Goal: Task Accomplishment & Management: Complete application form

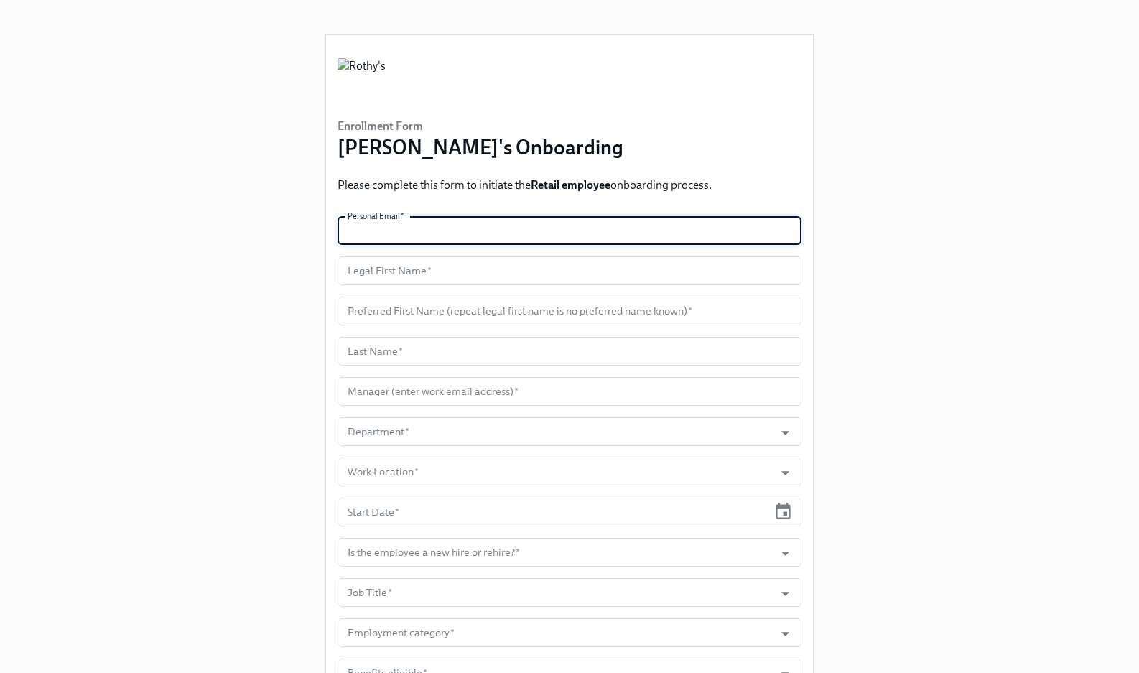
click at [447, 227] on input "text" at bounding box center [569, 230] width 464 height 29
paste input "[EMAIL_ADDRESS][DOMAIN_NAME]"
type input "[EMAIL_ADDRESS][DOMAIN_NAME]"
click at [554, 268] on input "text" at bounding box center [569, 270] width 464 height 29
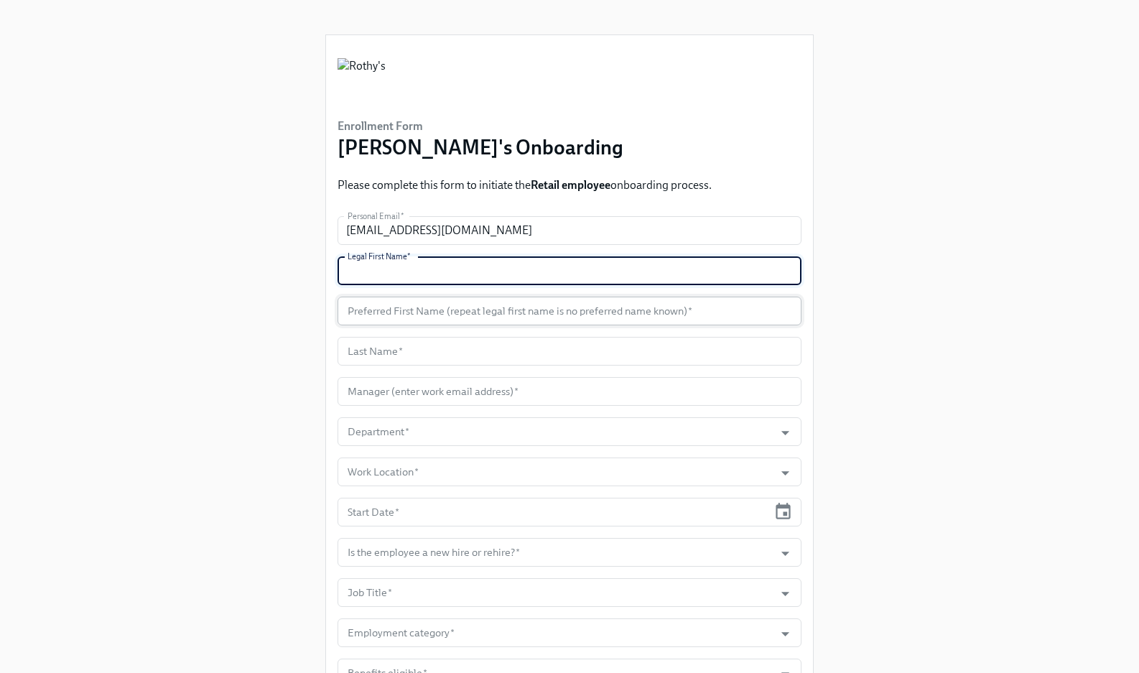
paste input "Jameise"
type input "Jameise"
click at [549, 309] on input "text" at bounding box center [569, 311] width 464 height 29
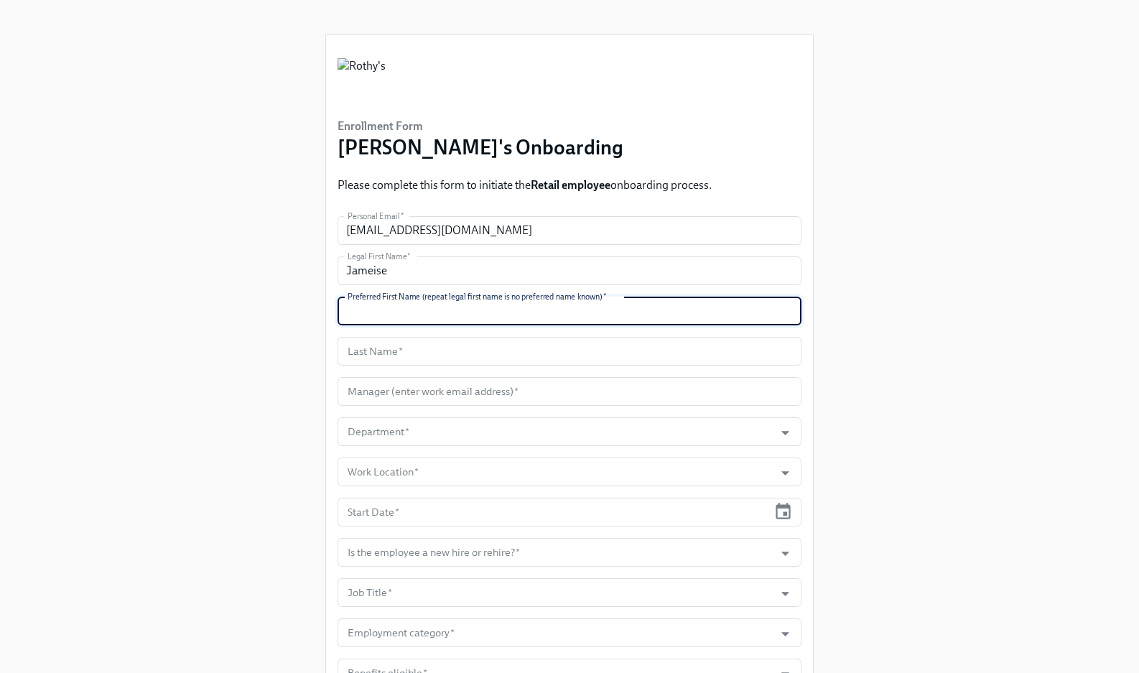
paste input "Jameise"
type input "Jameise"
click at [500, 345] on input "text" at bounding box center [569, 351] width 464 height 29
paste input "[PERSON_NAME]"
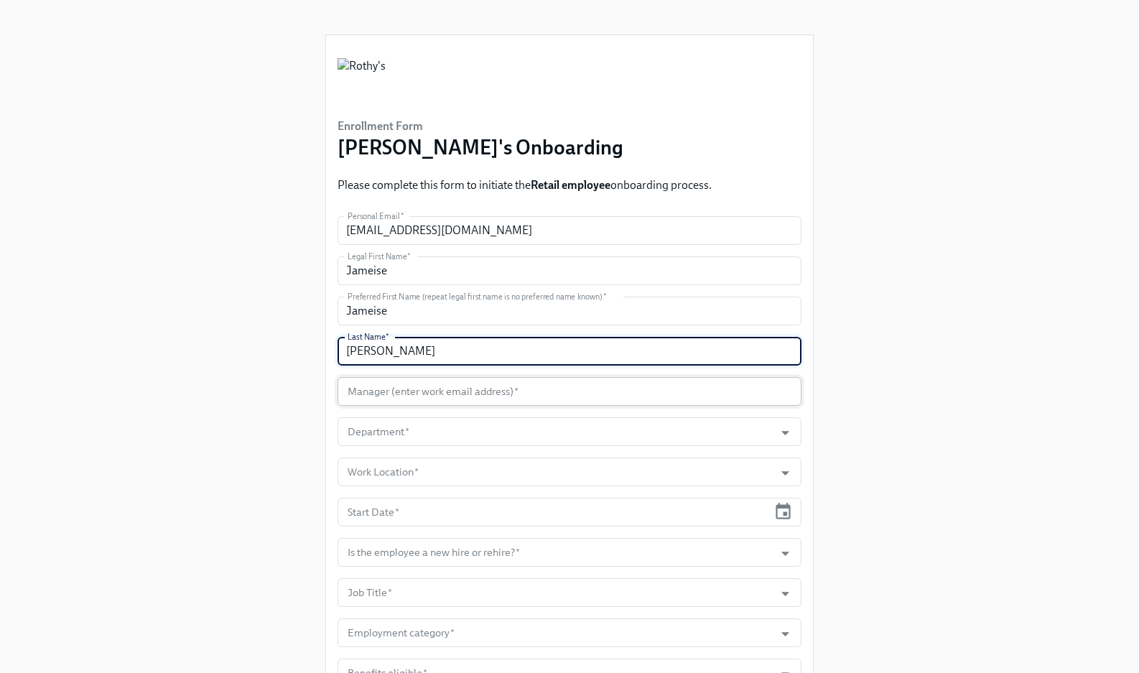
type input "[PERSON_NAME]"
click at [504, 383] on input "text" at bounding box center [569, 391] width 464 height 29
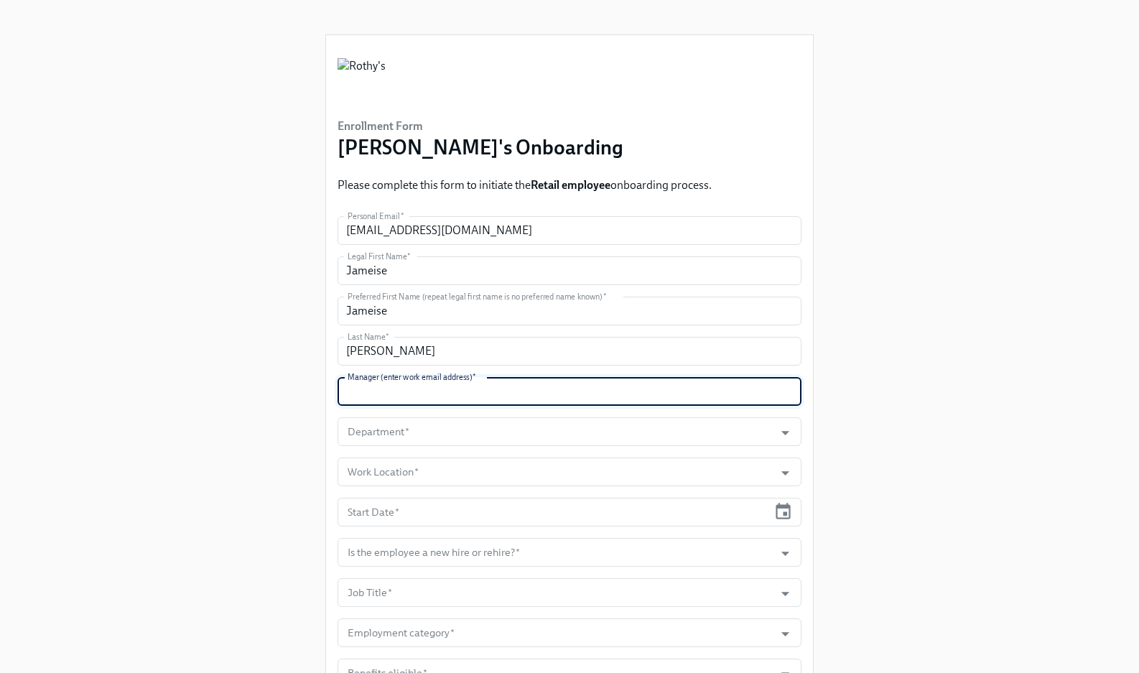
click at [440, 395] on input "text" at bounding box center [569, 391] width 464 height 29
paste input "[EMAIL_ADDRESS][DOMAIN_NAME]"
type input "[EMAIL_ADDRESS][DOMAIN_NAME]"
click at [444, 430] on input "Department   *" at bounding box center [556, 431] width 422 height 29
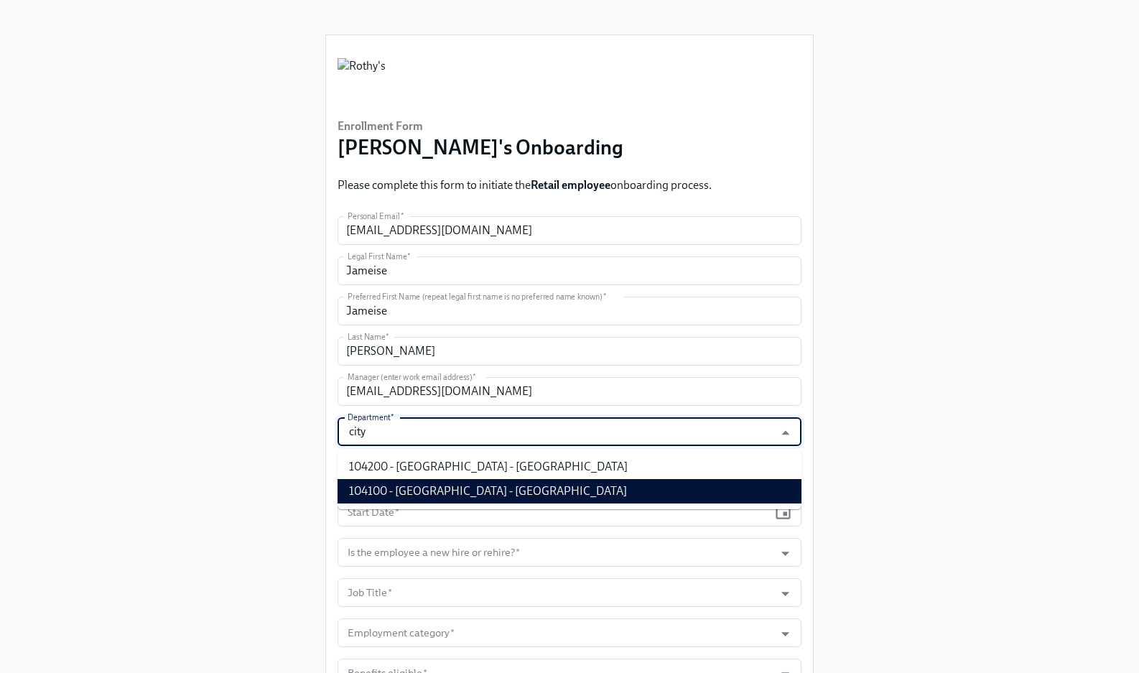
click at [465, 485] on li "104100 - [GEOGRAPHIC_DATA] - [GEOGRAPHIC_DATA]" at bounding box center [569, 491] width 464 height 24
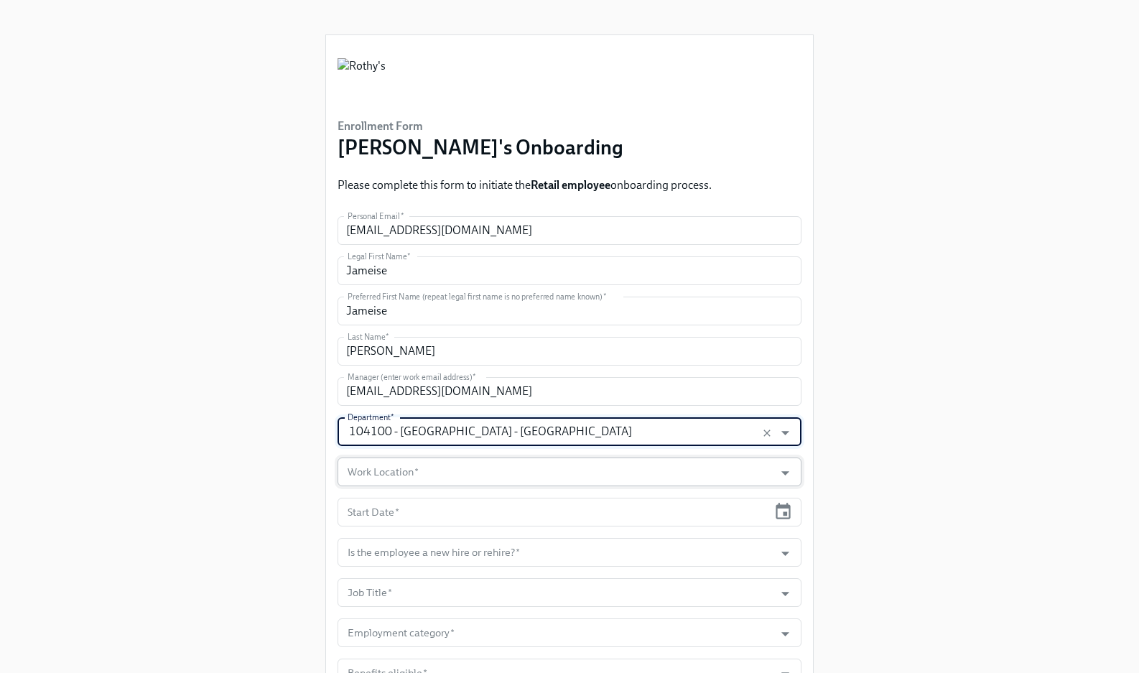
type input "104100 - [GEOGRAPHIC_DATA] - [GEOGRAPHIC_DATA]"
click at [462, 465] on input "Work Location   *" at bounding box center [556, 471] width 422 height 29
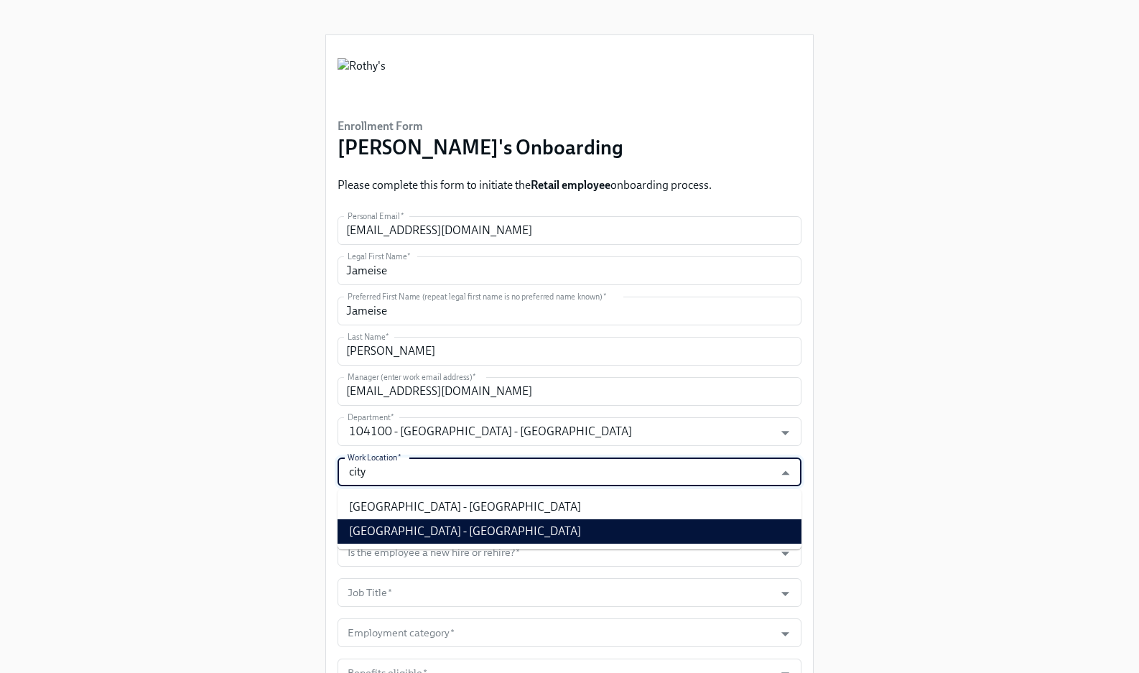
click at [485, 533] on li "[GEOGRAPHIC_DATA] - [GEOGRAPHIC_DATA]" at bounding box center [569, 531] width 464 height 24
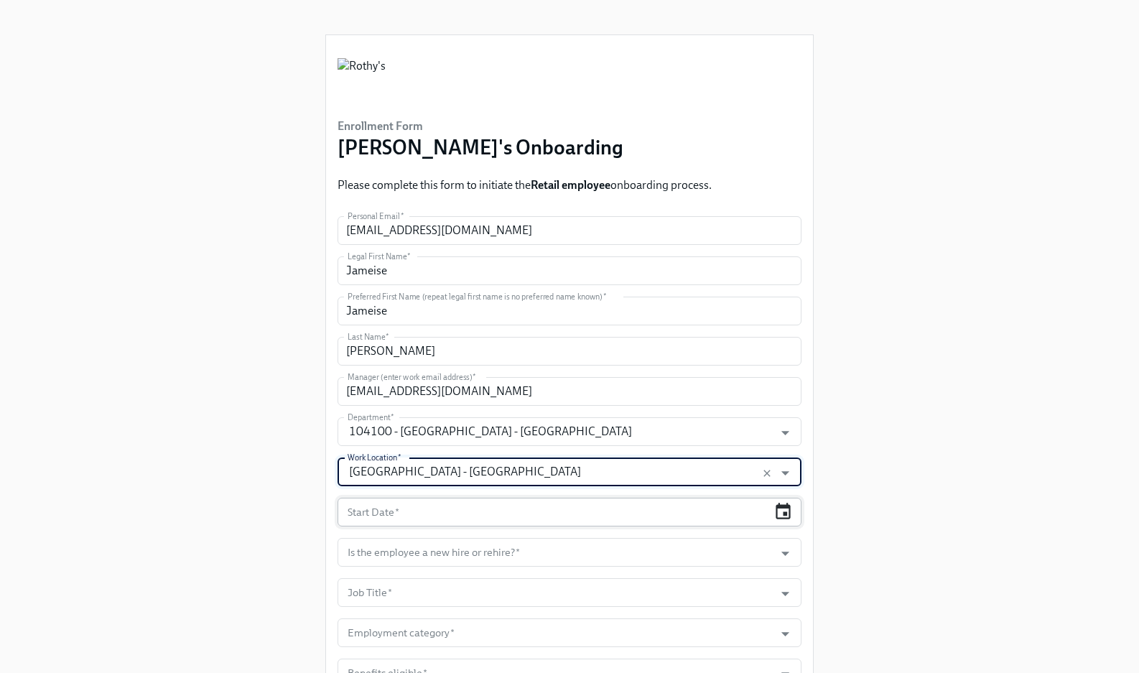
type input "[GEOGRAPHIC_DATA] - [GEOGRAPHIC_DATA]"
click at [784, 513] on icon "button" at bounding box center [782, 511] width 15 height 17
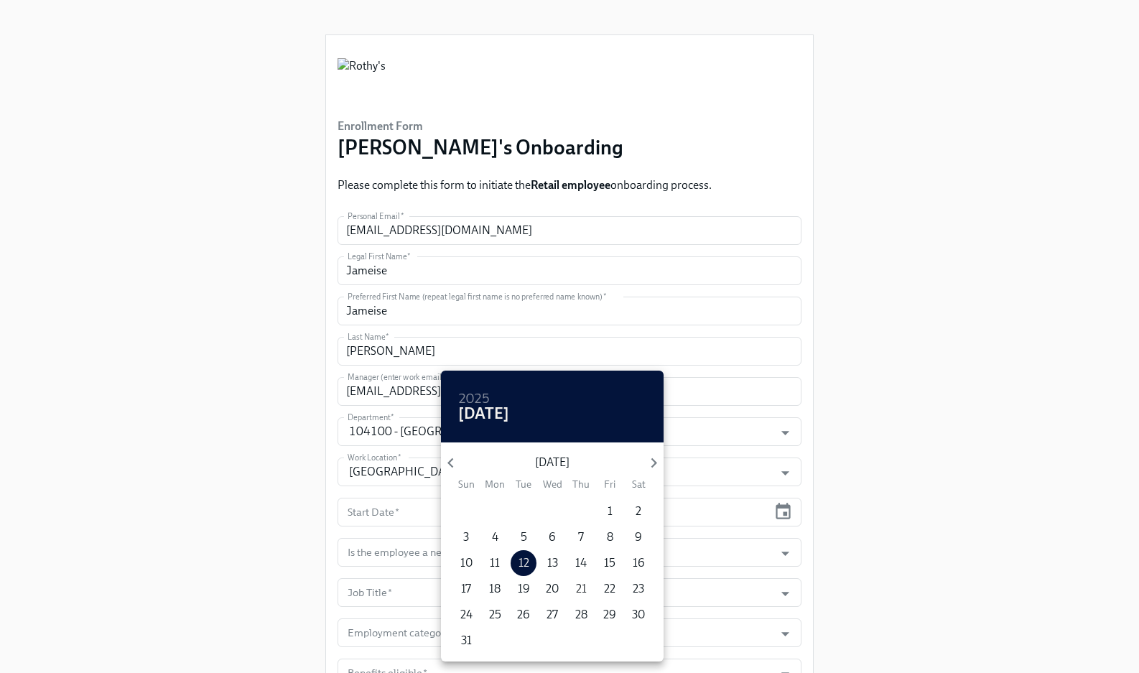
click at [586, 591] on span "21" at bounding box center [581, 589] width 26 height 16
type input "[DATE]"
click at [784, 527] on div at bounding box center [569, 336] width 1139 height 673
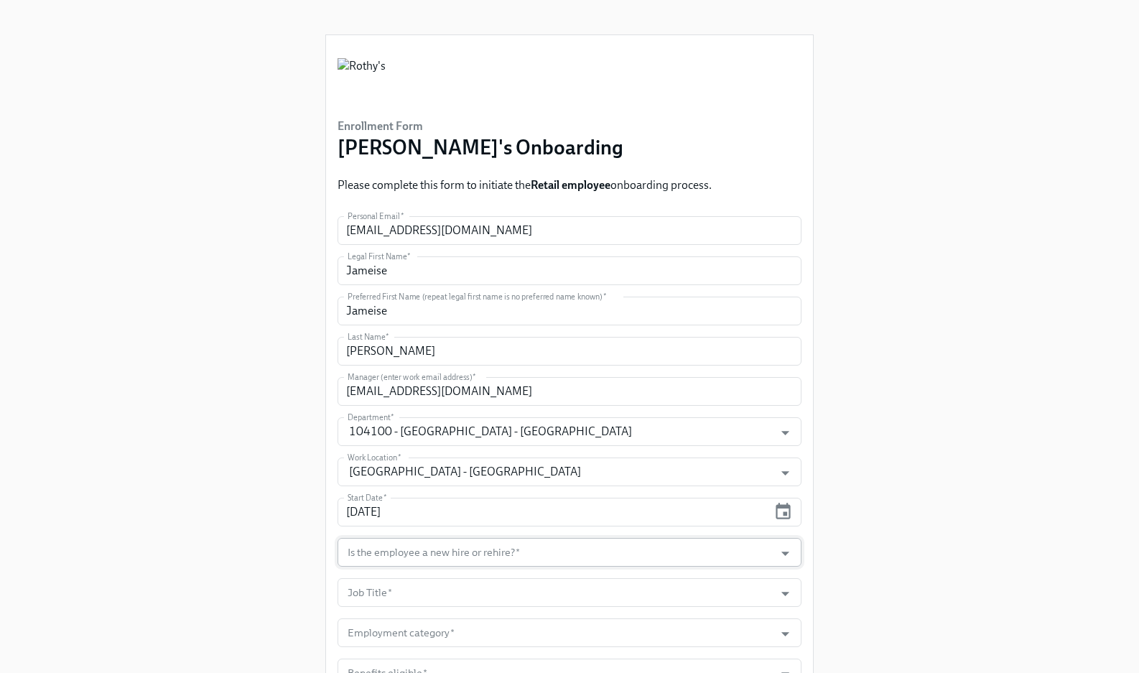
click at [768, 548] on div at bounding box center [776, 553] width 37 height 22
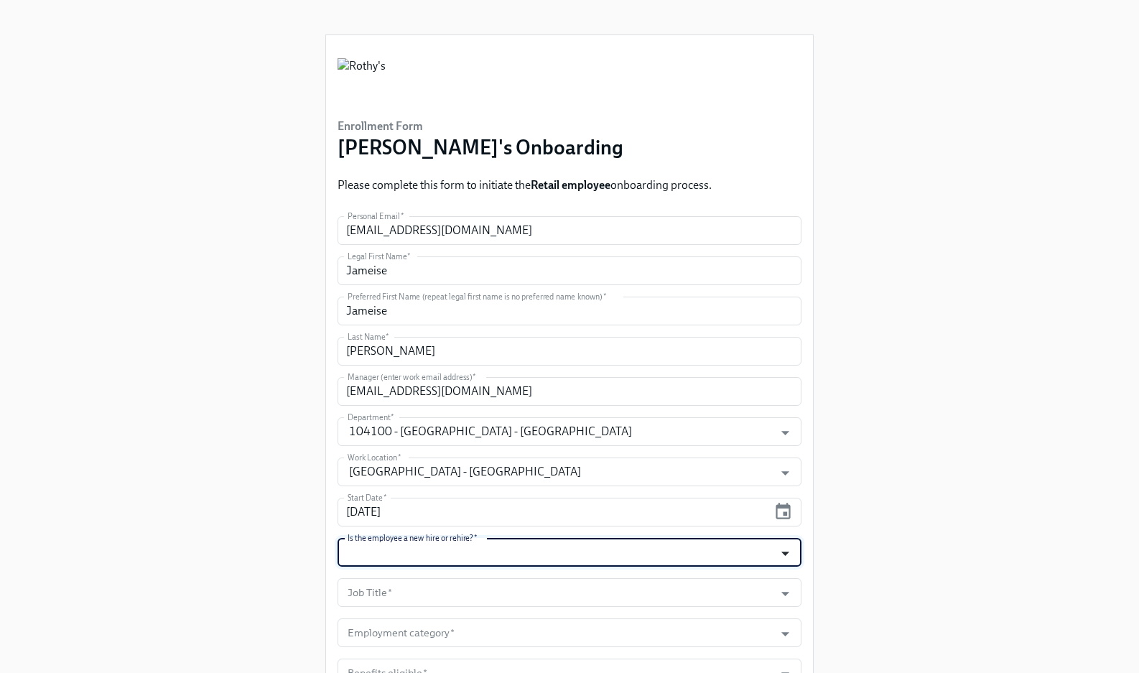
click at [791, 554] on icon "Open" at bounding box center [784, 553] width 19 height 19
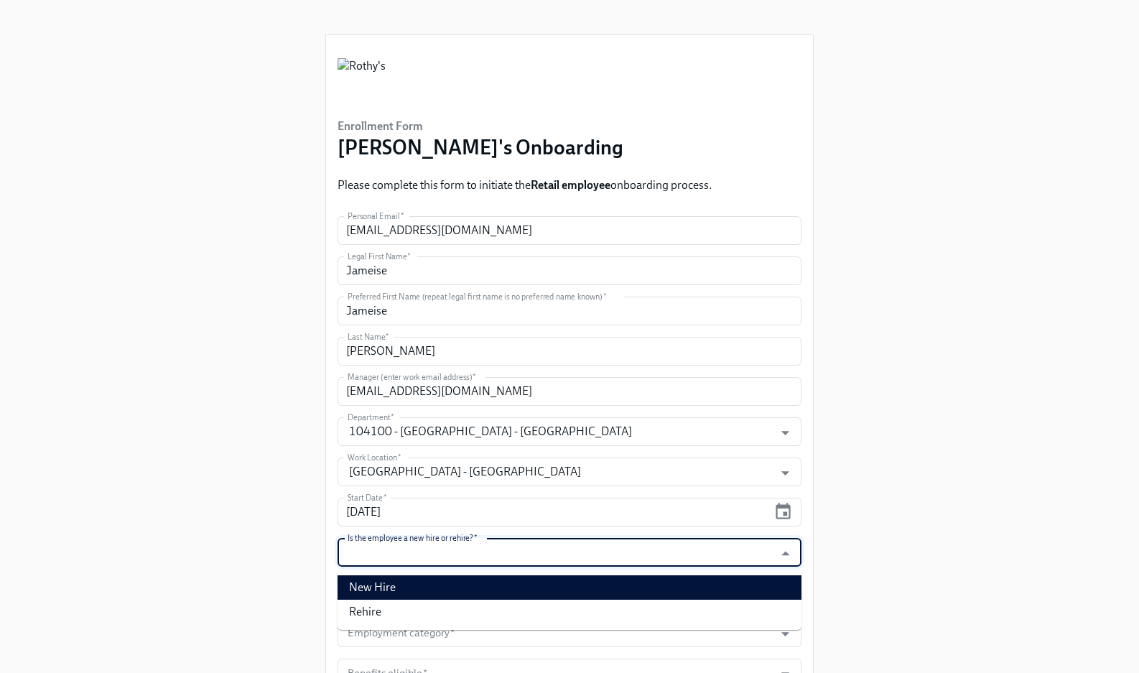
click at [696, 575] on li "New Hire" at bounding box center [569, 587] width 464 height 24
type input "New Hire"
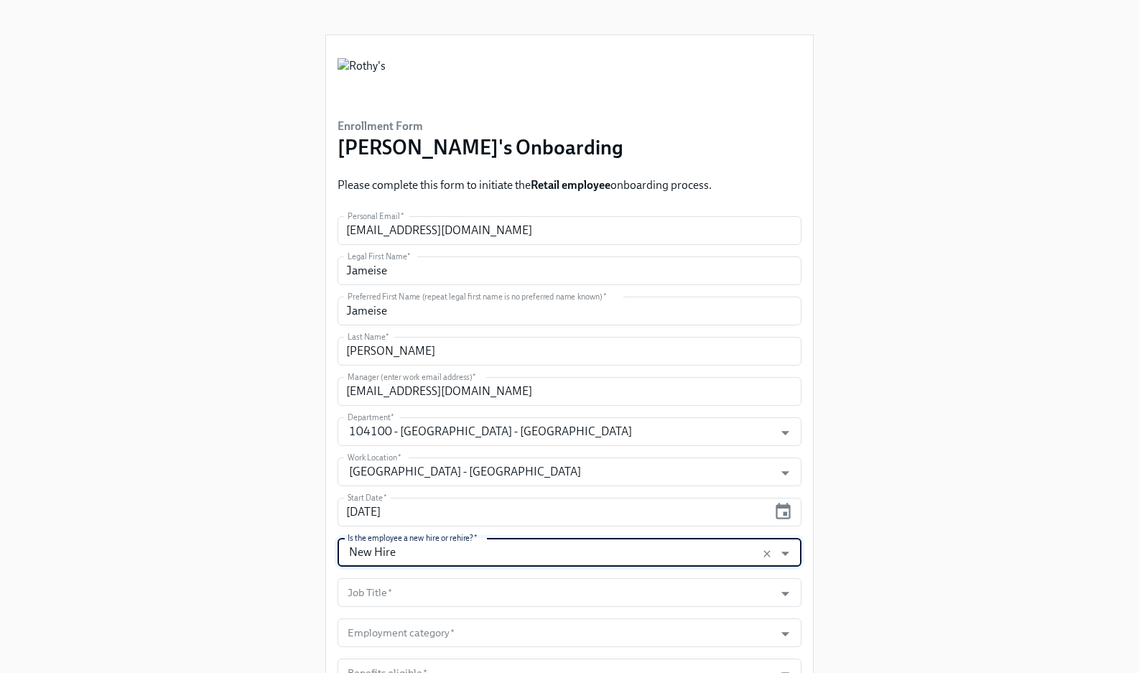
click at [691, 576] on form "Personal Email   * [EMAIL_ADDRESS][DOMAIN_NAME] Personal Email * Legal First Na…" at bounding box center [569, 471] width 464 height 511
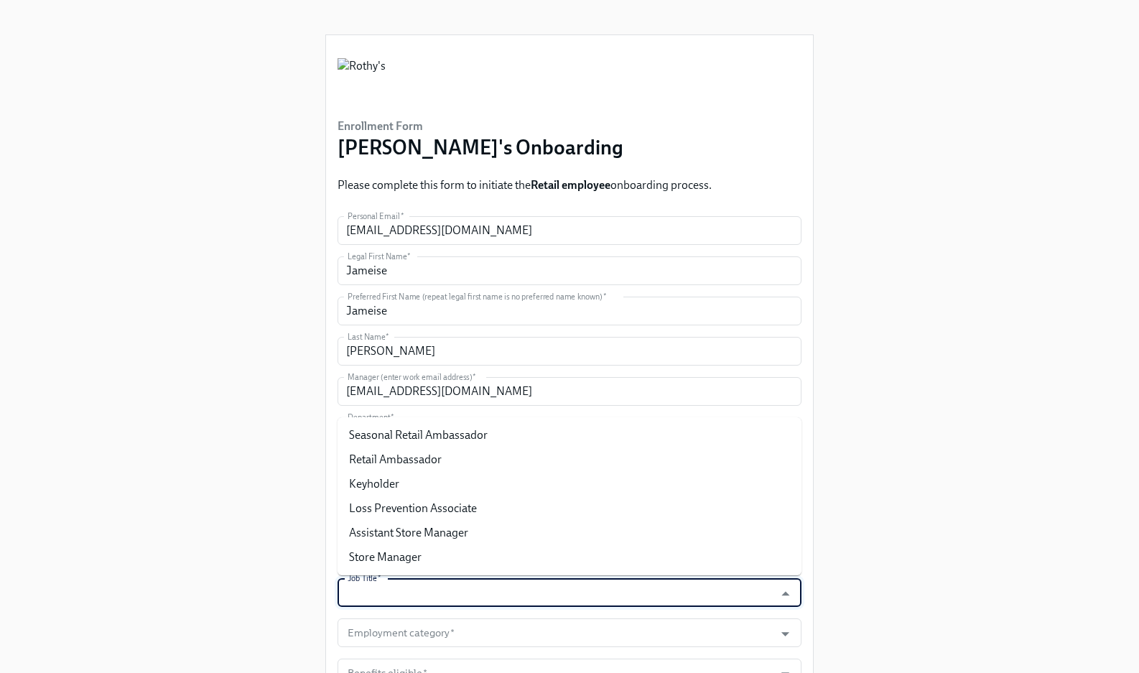
click at [655, 590] on input "Job Title   *" at bounding box center [556, 592] width 422 height 29
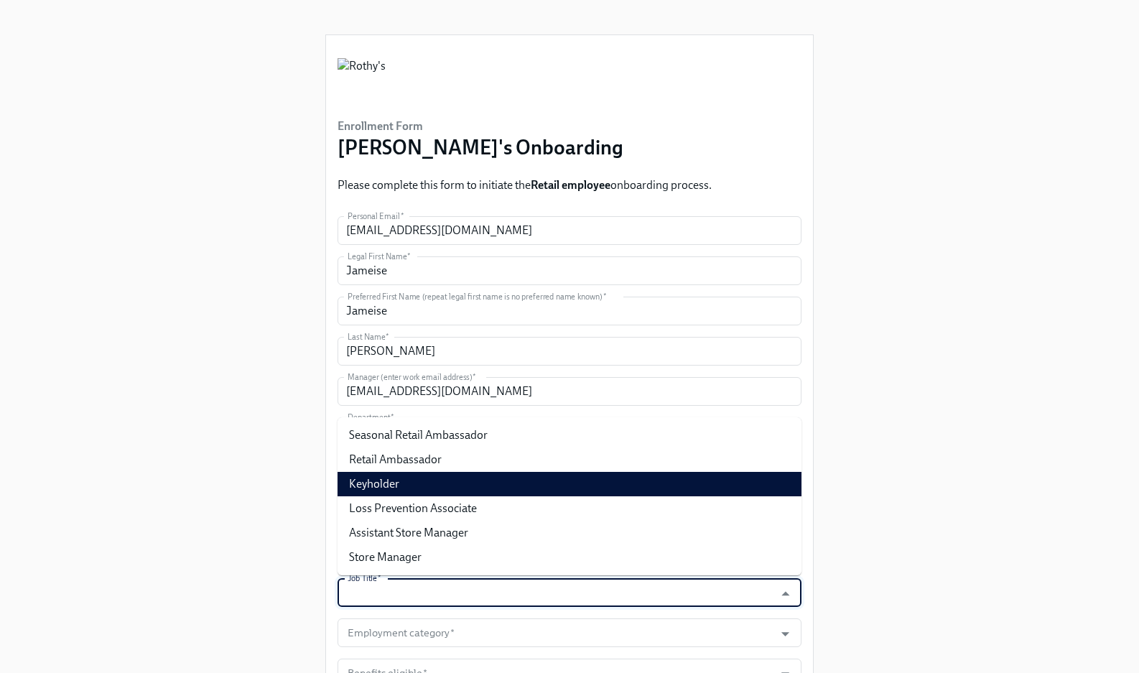
click at [577, 477] on li "Keyholder" at bounding box center [569, 484] width 464 height 24
type input "Keyholder"
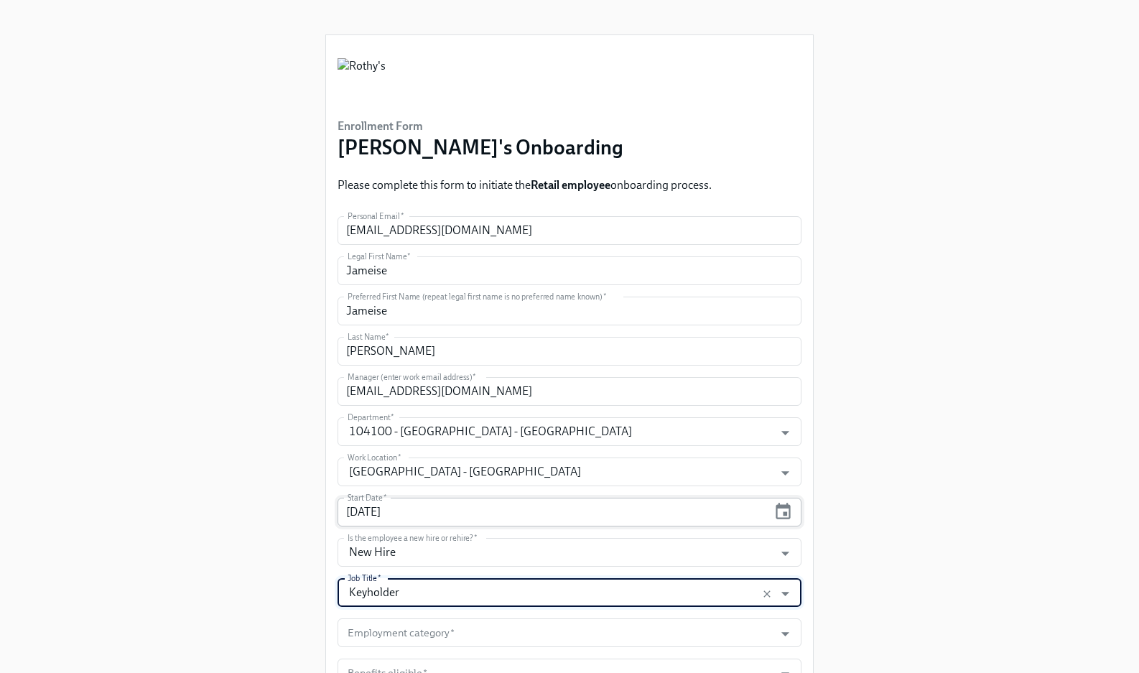
scroll to position [113, 0]
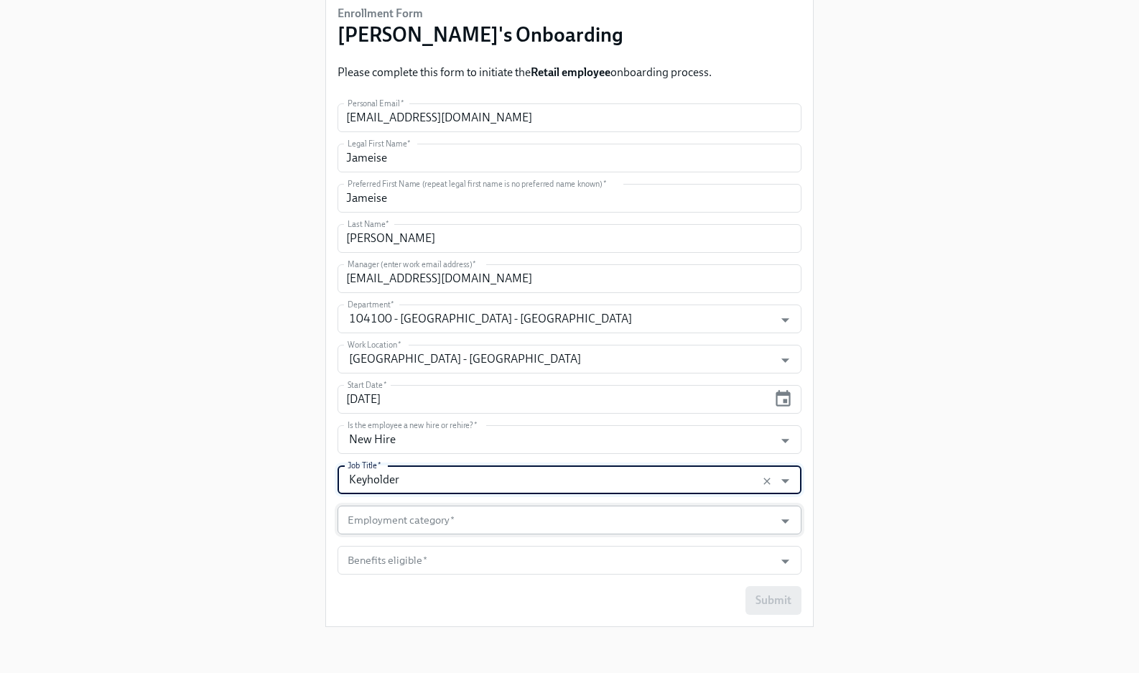
drag, startPoint x: 580, startPoint y: 495, endPoint x: 582, endPoint y: 507, distance: 11.6
click at [581, 499] on form "Personal Email   * [EMAIL_ADDRESS][DOMAIN_NAME] Personal Email * Legal First Na…" at bounding box center [569, 358] width 464 height 511
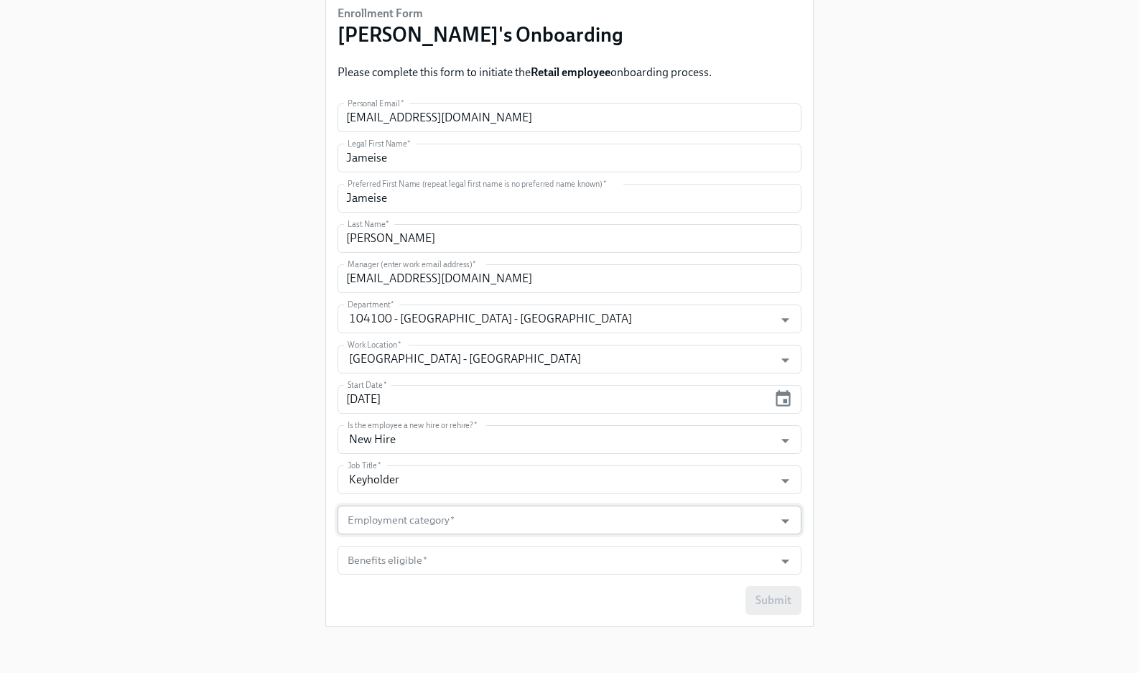
click at [580, 510] on input "Employment category   *" at bounding box center [556, 519] width 422 height 29
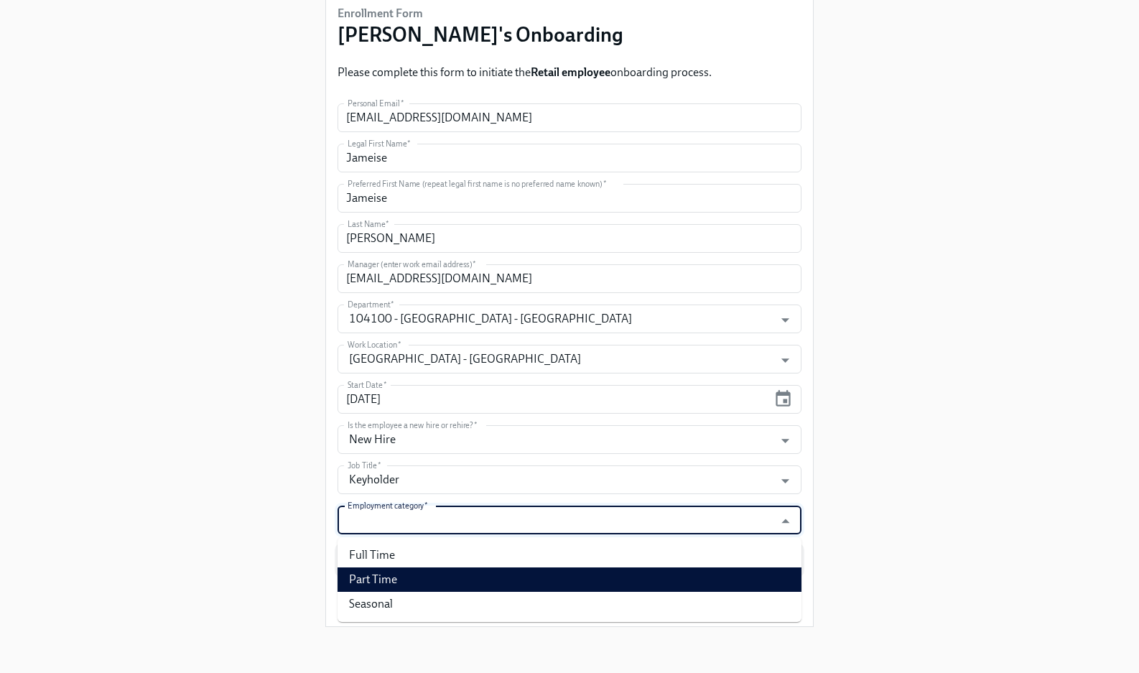
click at [572, 577] on li "Part Time" at bounding box center [569, 579] width 464 height 24
type input "Part Time"
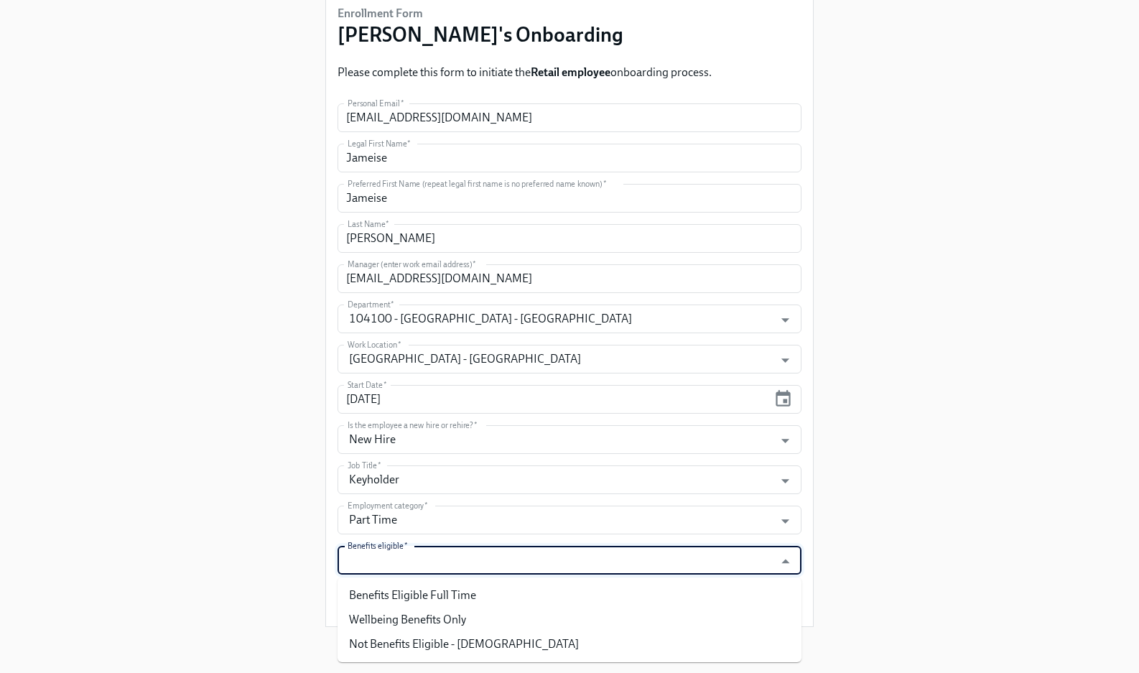
click at [564, 560] on input "Benefits eligible   *" at bounding box center [556, 560] width 422 height 29
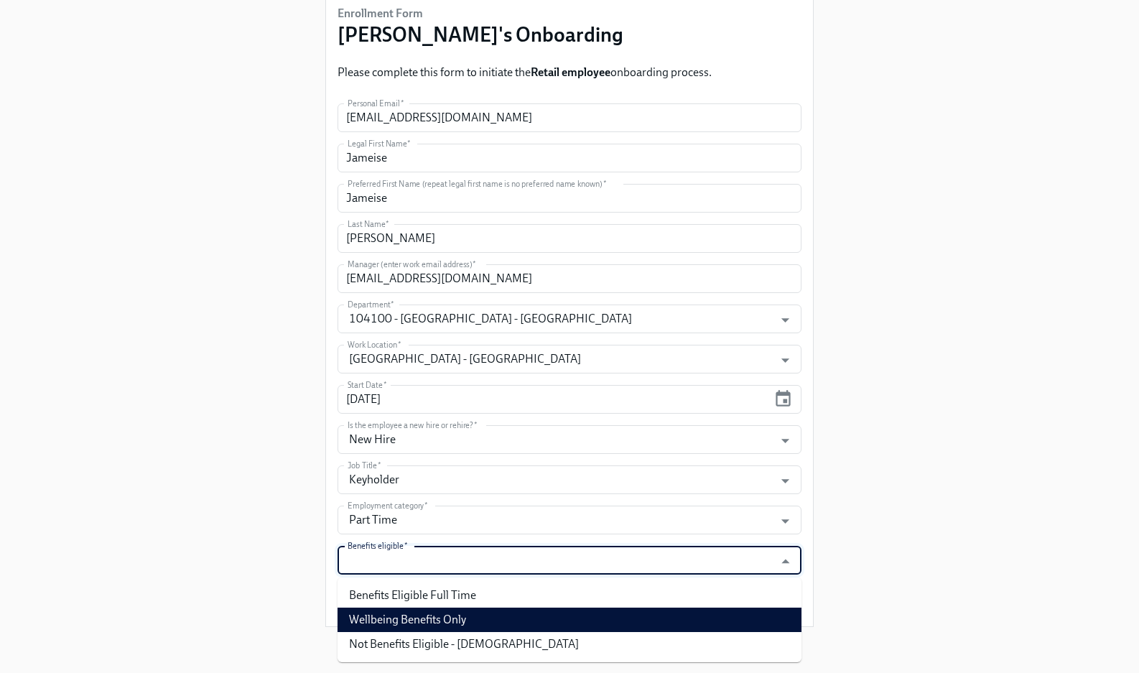
click at [566, 615] on li "Wellbeing Benefits Only" at bounding box center [569, 619] width 464 height 24
type input "Wellbeing Benefits Only"
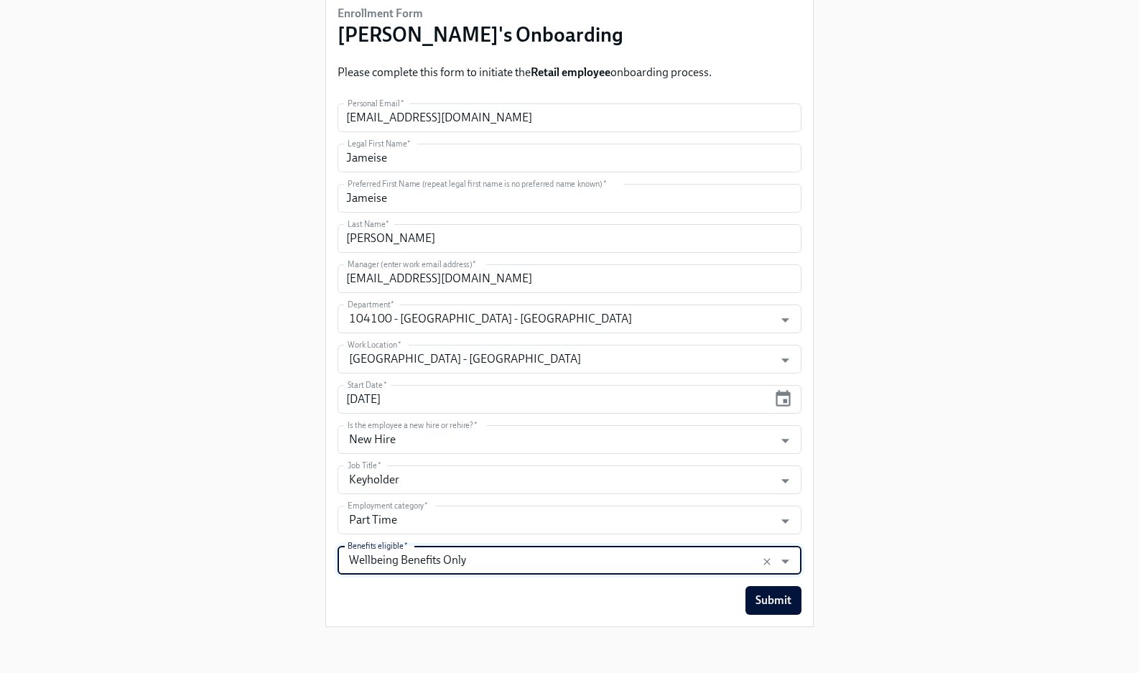
drag, startPoint x: 881, startPoint y: 592, endPoint x: 857, endPoint y: 598, distance: 24.4
click at [880, 592] on div "Enrollment Form [PERSON_NAME]'s Onboarding Please complete this form to initiat…" at bounding box center [569, 262] width 1093 height 751
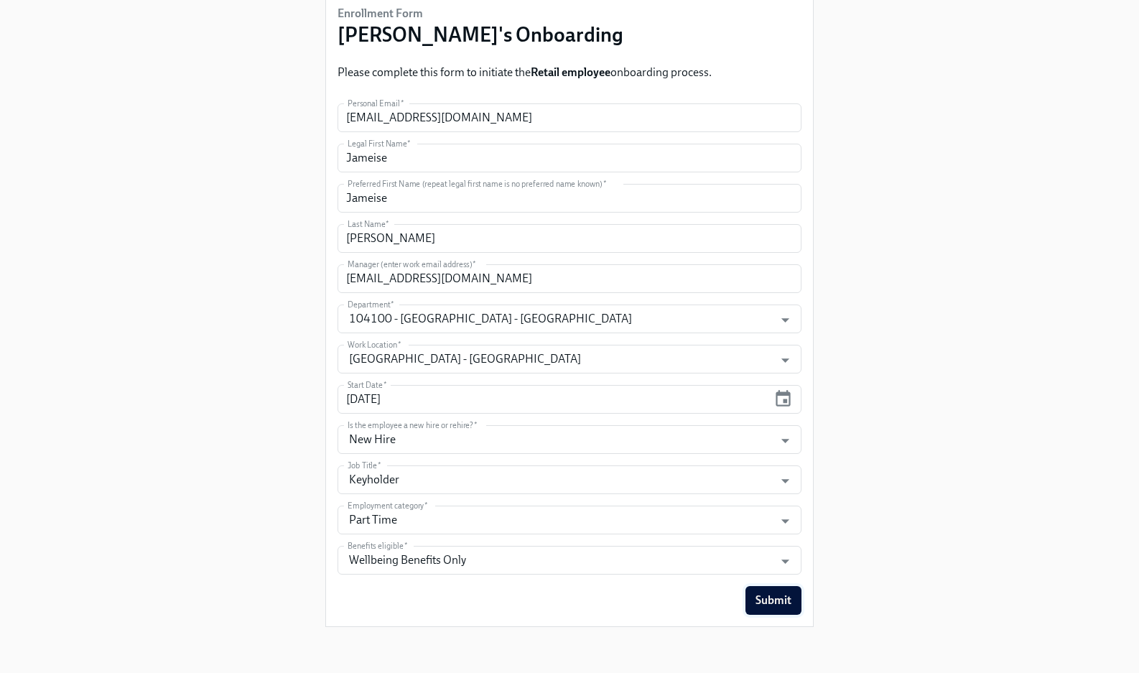
click at [763, 599] on span "Submit" at bounding box center [773, 600] width 36 height 14
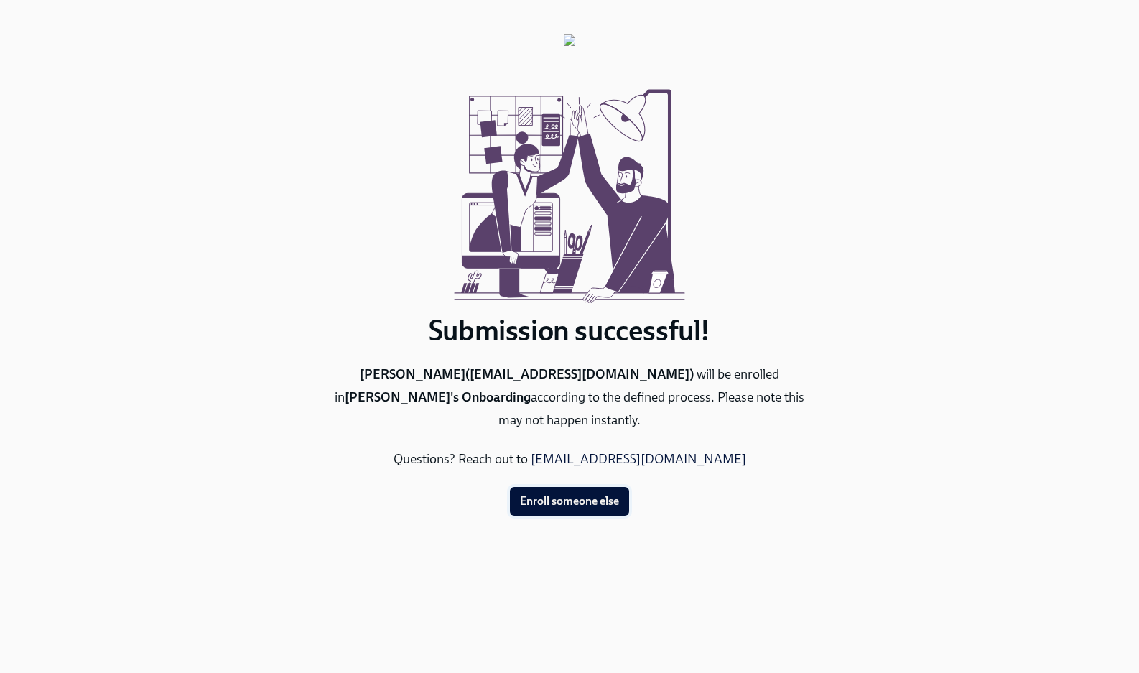
click at [570, 494] on span "Enroll someone else" at bounding box center [569, 501] width 99 height 14
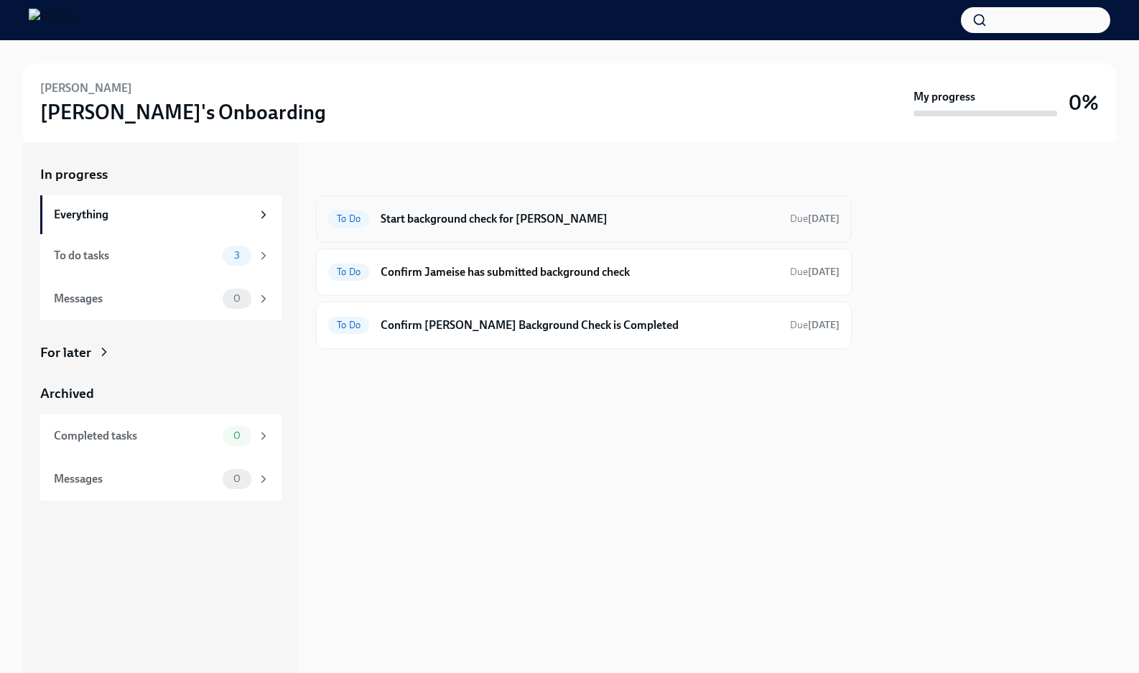
click at [488, 215] on h6 "Start background check for Jameise Jones" at bounding box center [580, 219] width 398 height 16
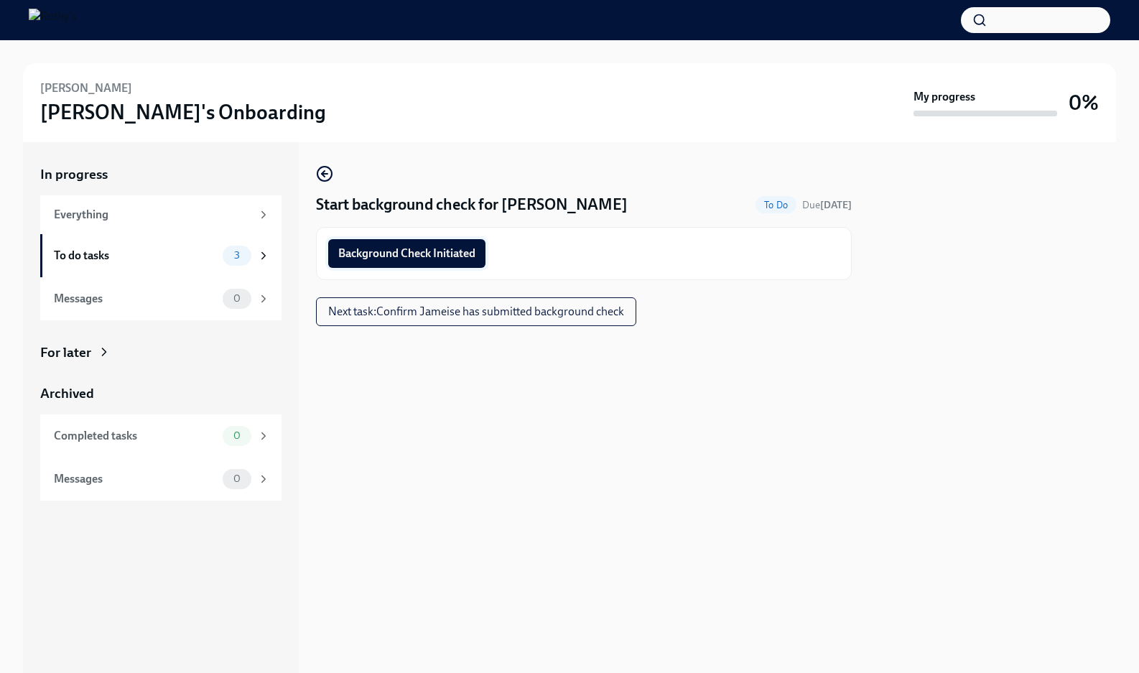
click at [469, 246] on span "Background Check Initiated" at bounding box center [406, 253] width 137 height 14
